Goal: Transaction & Acquisition: Purchase product/service

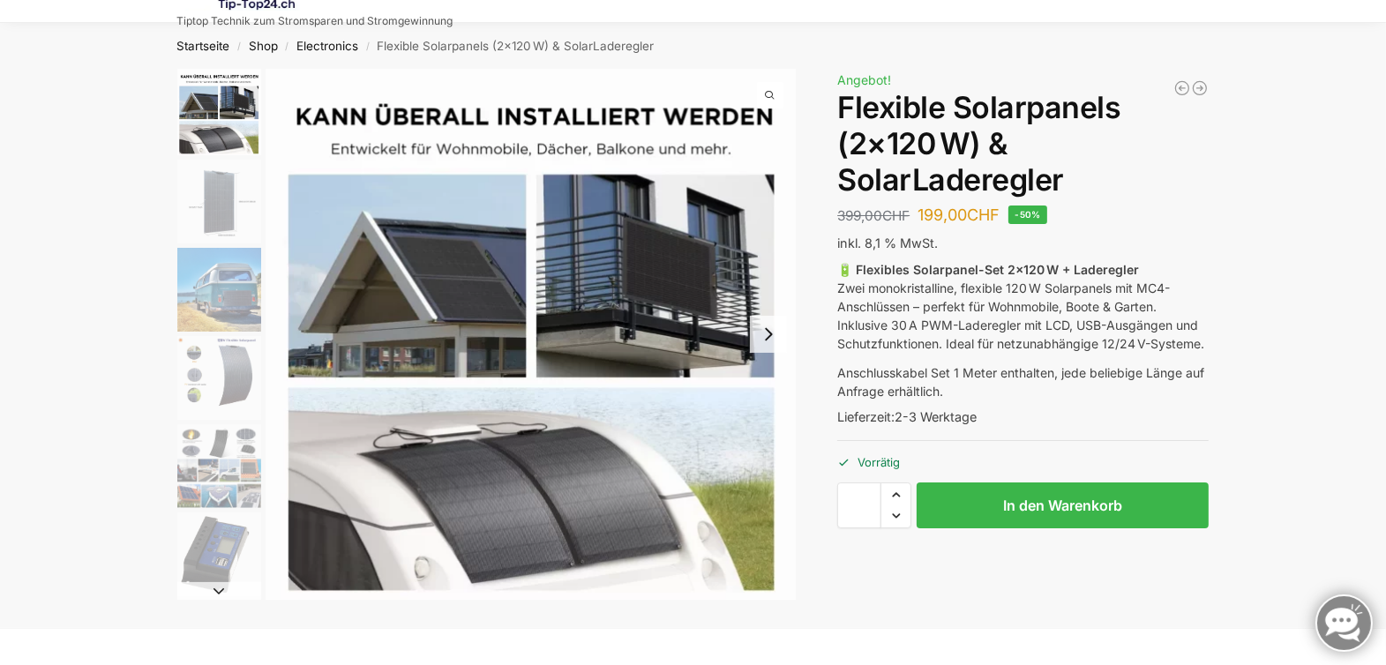
scroll to position [88, 0]
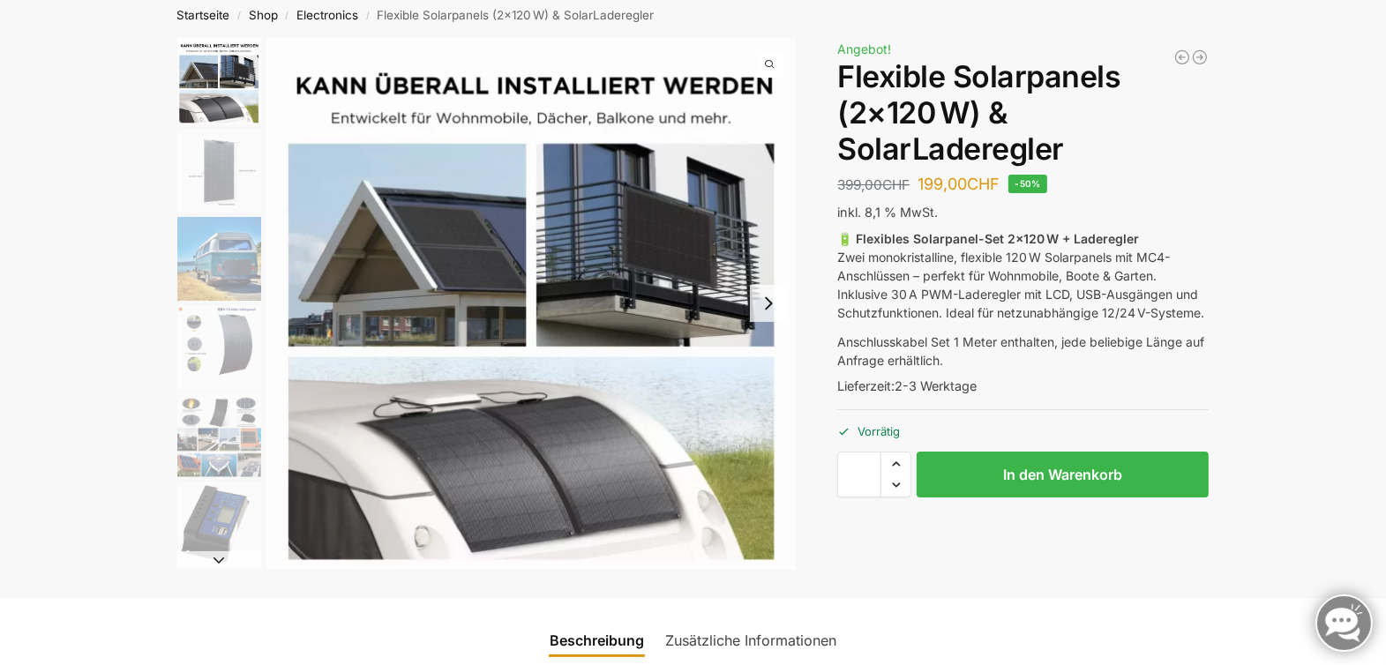
click at [764, 307] on button "Next slide" at bounding box center [768, 303] width 37 height 37
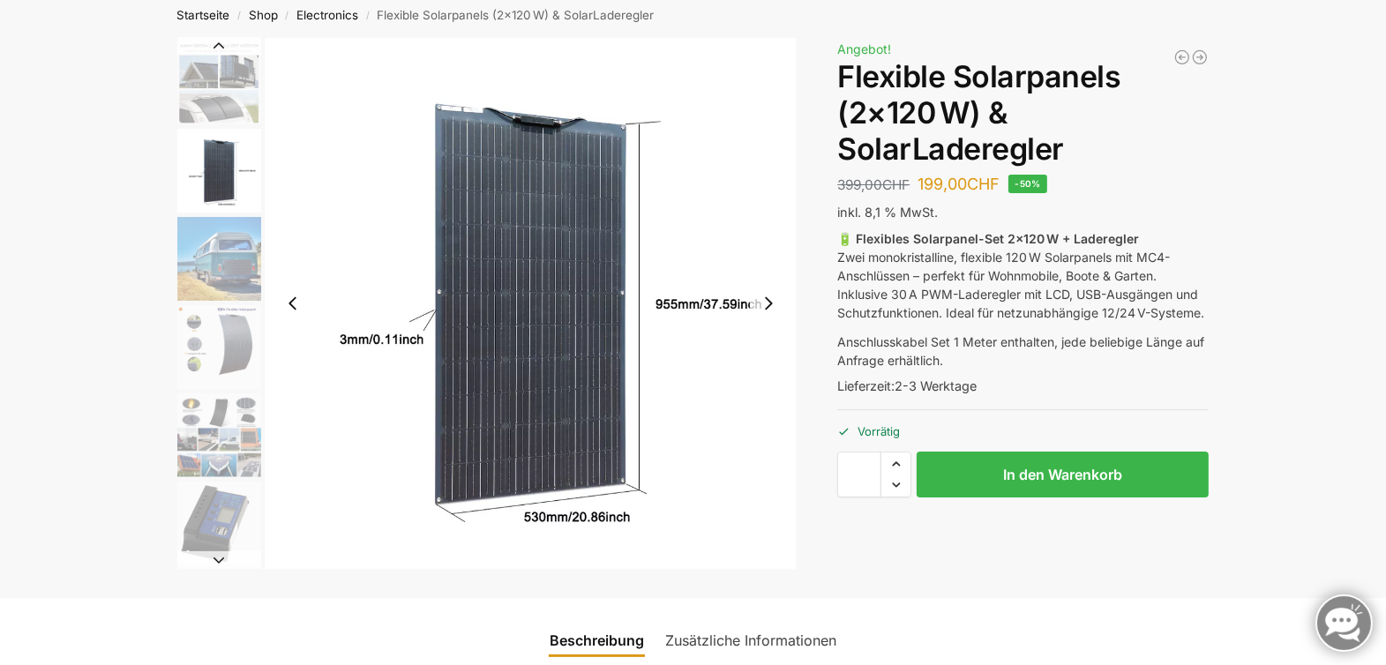
click at [764, 307] on button "Next slide" at bounding box center [768, 303] width 37 height 37
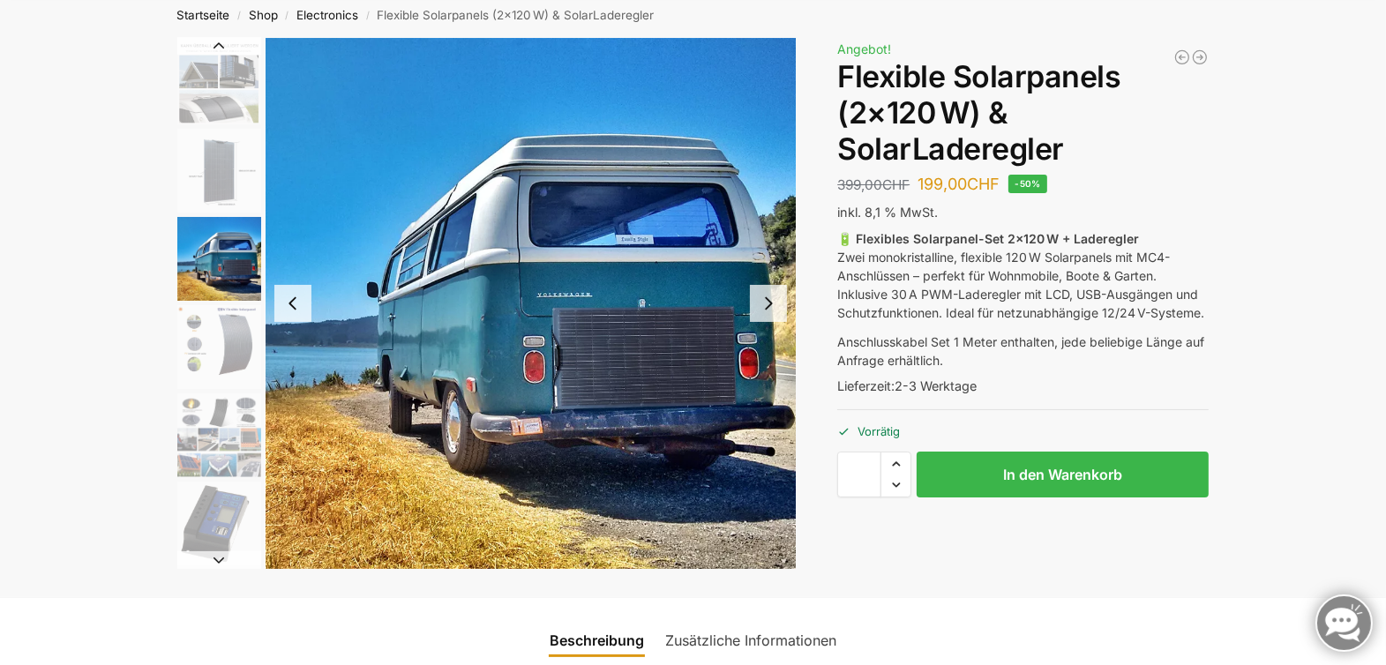
click at [764, 307] on button "Next slide" at bounding box center [768, 303] width 37 height 37
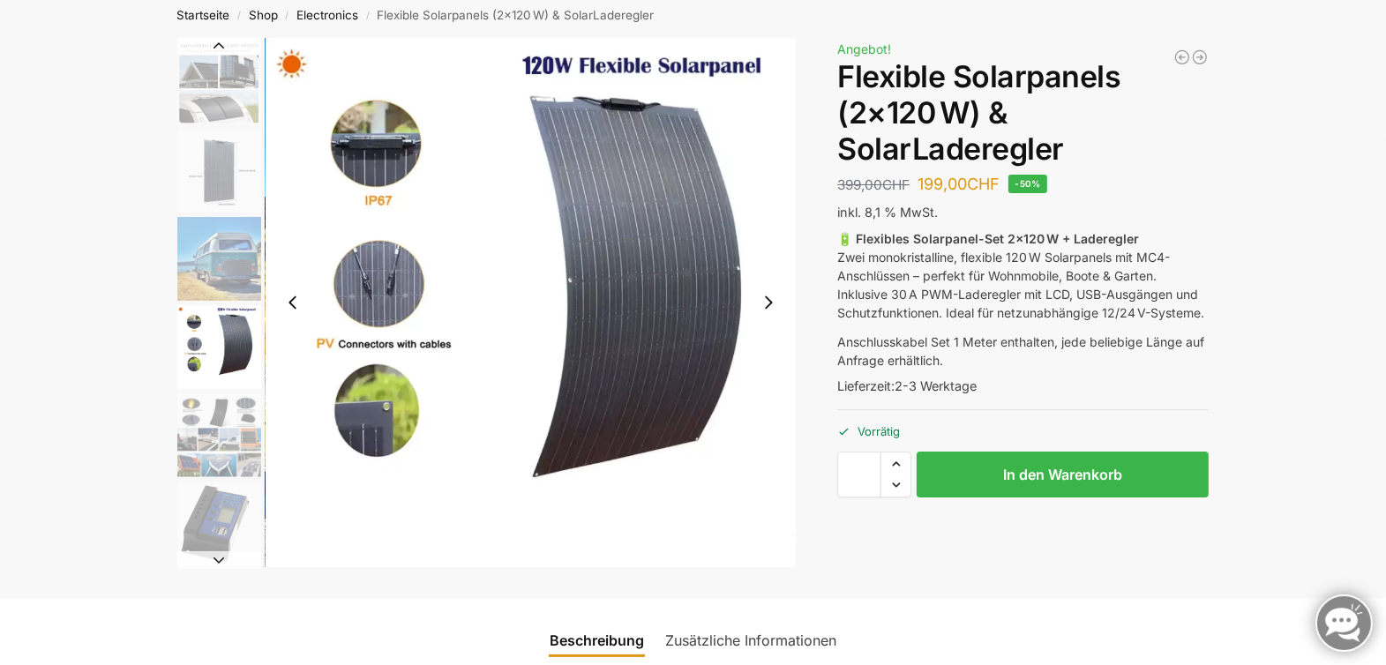
click at [765, 299] on button "Next slide" at bounding box center [768, 302] width 37 height 37
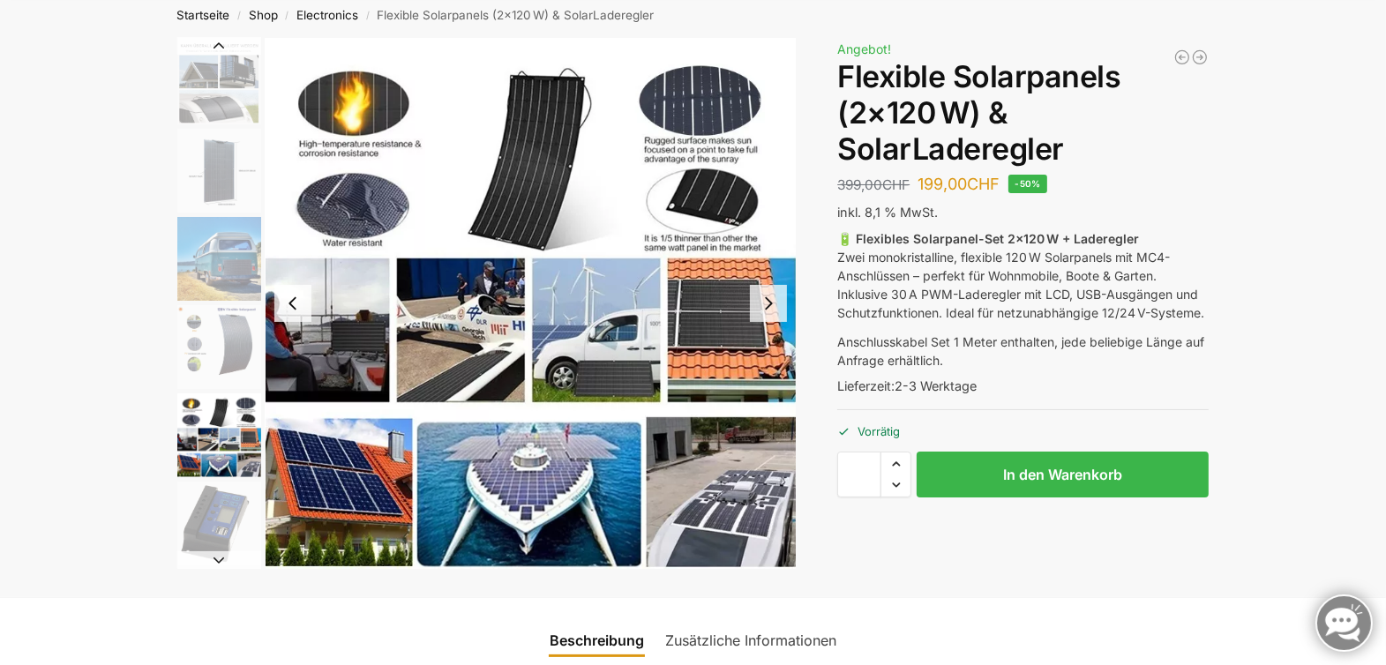
click at [769, 300] on button "Next slide" at bounding box center [768, 303] width 37 height 37
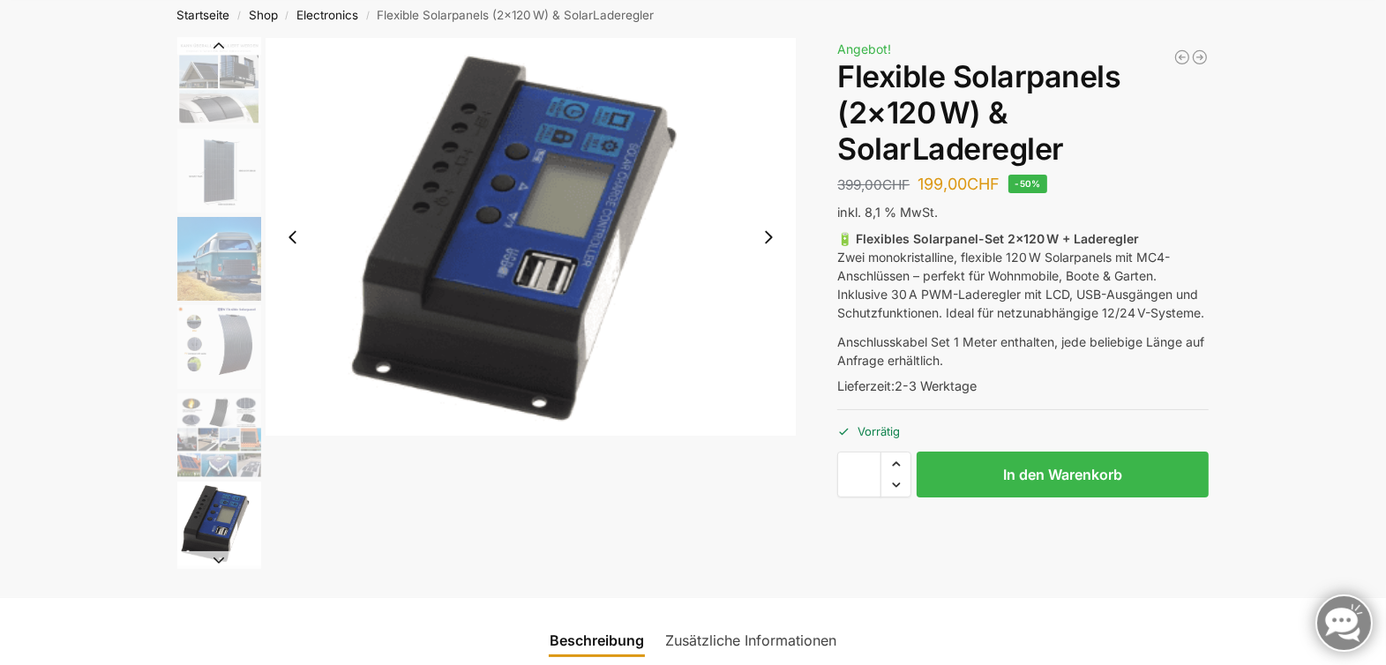
click at [294, 238] on button "Previous slide" at bounding box center [292, 237] width 37 height 37
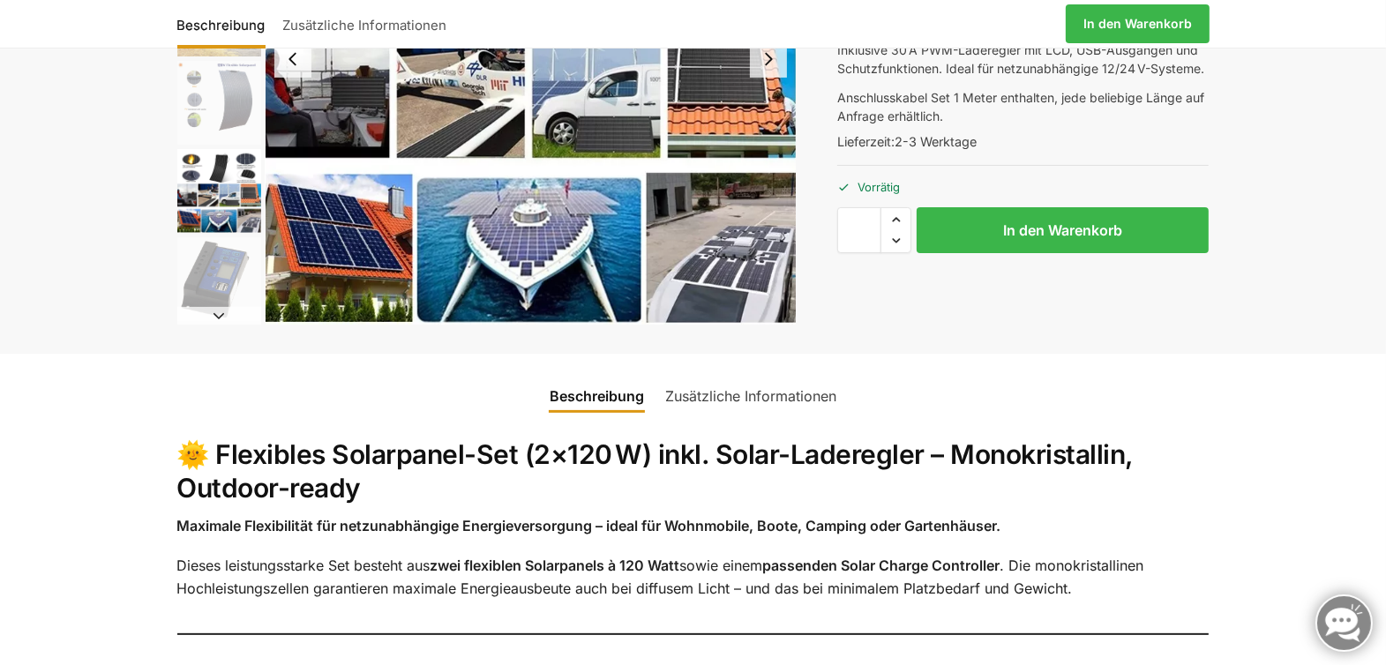
scroll to position [353, 0]
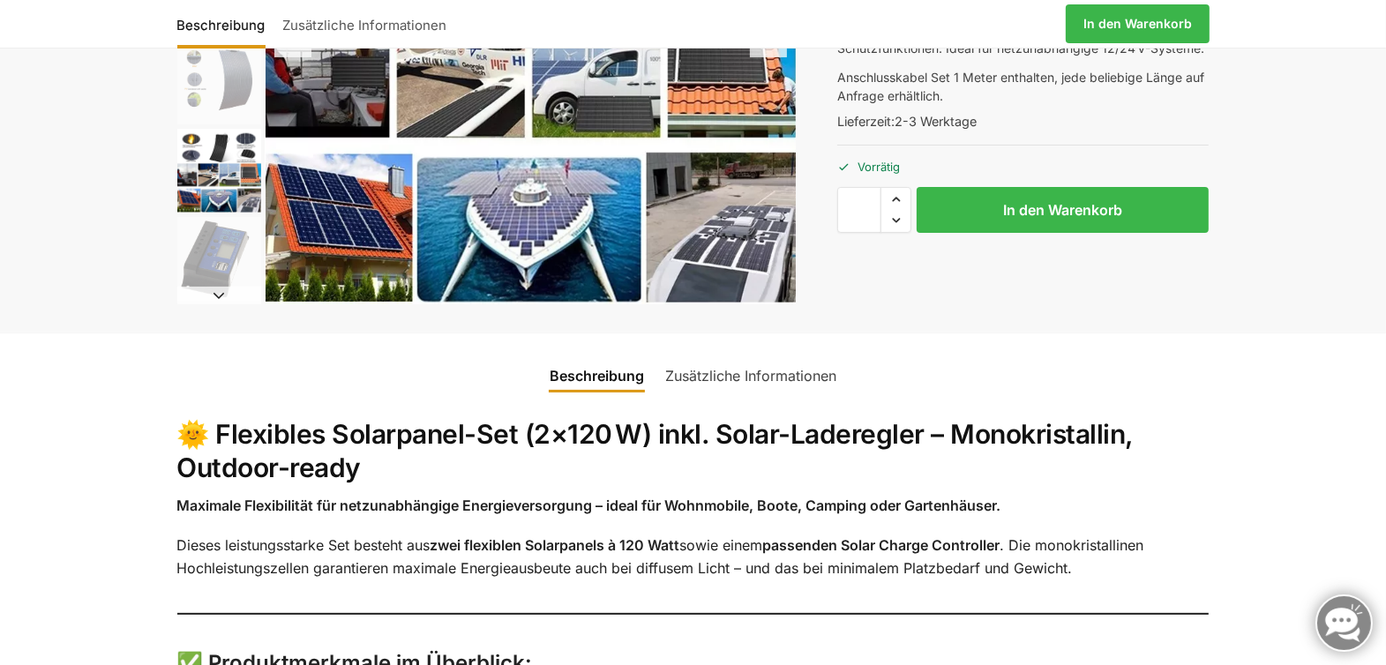
click at [706, 252] on img "5 / 9" at bounding box center [531, 38] width 531 height 531
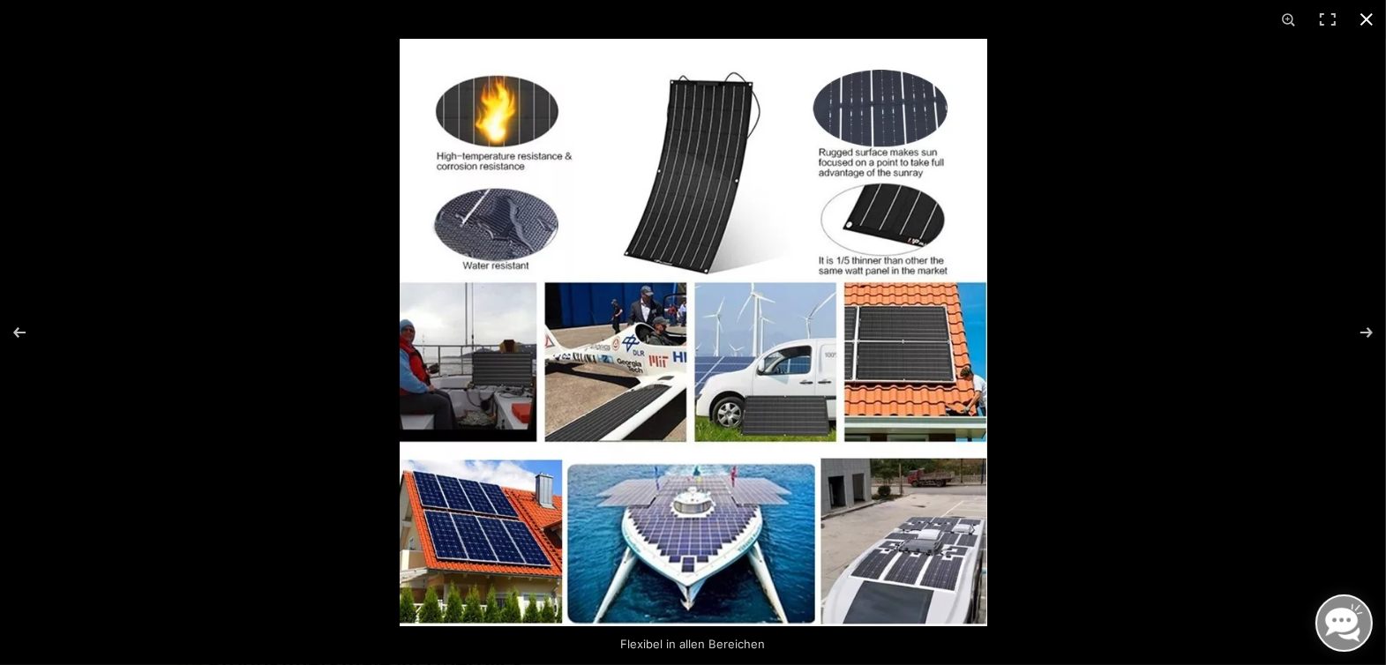
click at [1368, 18] on button "Close (Esc)" at bounding box center [1366, 19] width 39 height 39
